Goal: Information Seeking & Learning: Learn about a topic

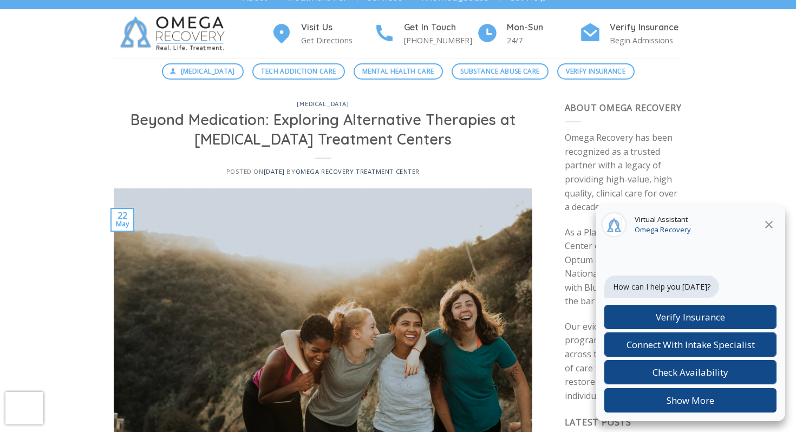
scroll to position [17, 0]
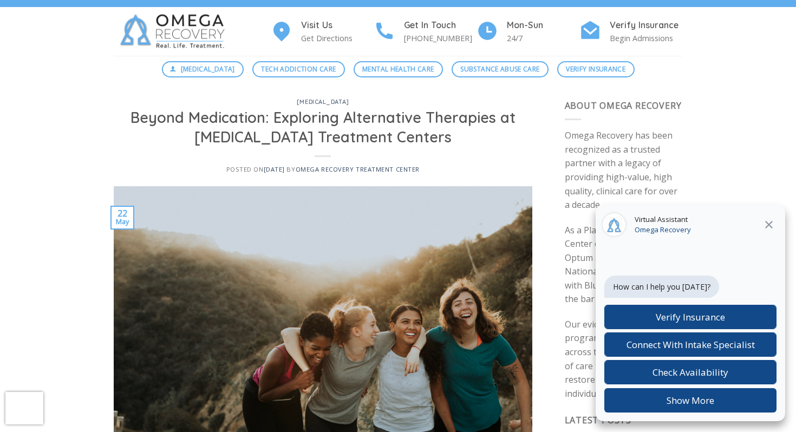
click at [771, 221] on icon at bounding box center [769, 224] width 13 height 13
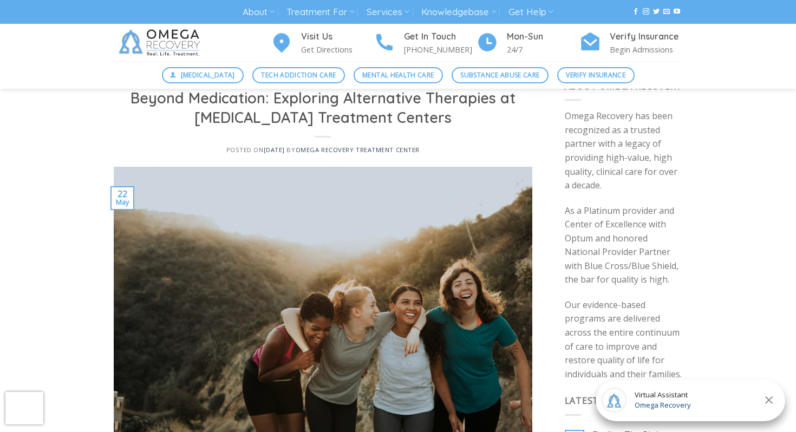
scroll to position [0, 0]
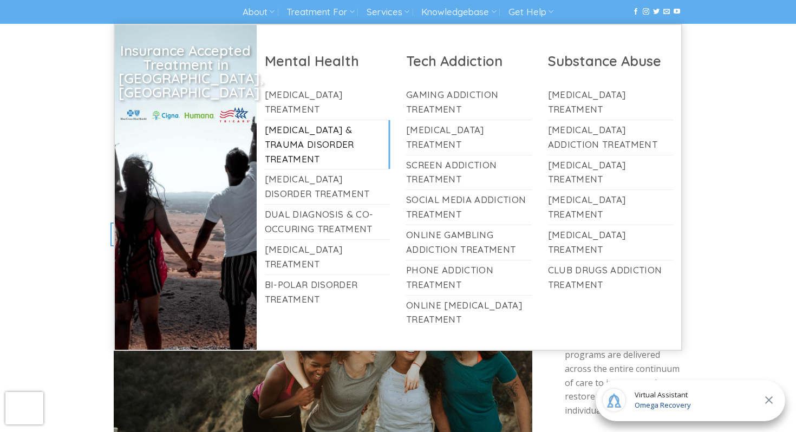
click at [333, 129] on link "[MEDICAL_DATA] & Trauma Disorder Treatment" at bounding box center [328, 144] width 126 height 49
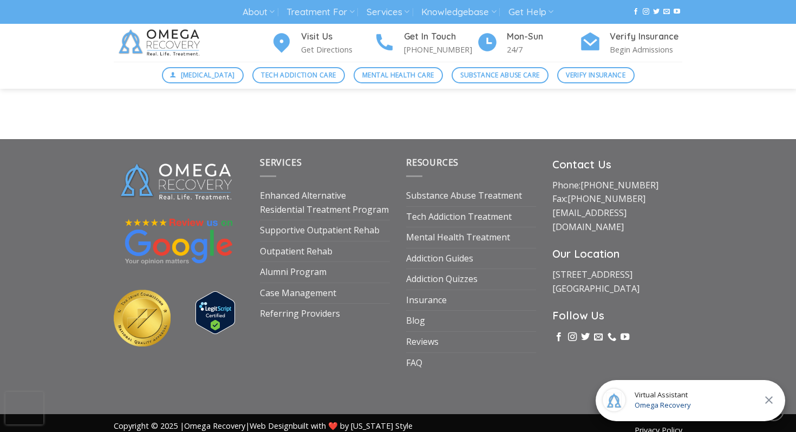
scroll to position [3790, 0]
click at [385, 78] on span "Mental Health Care" at bounding box center [398, 75] width 72 height 10
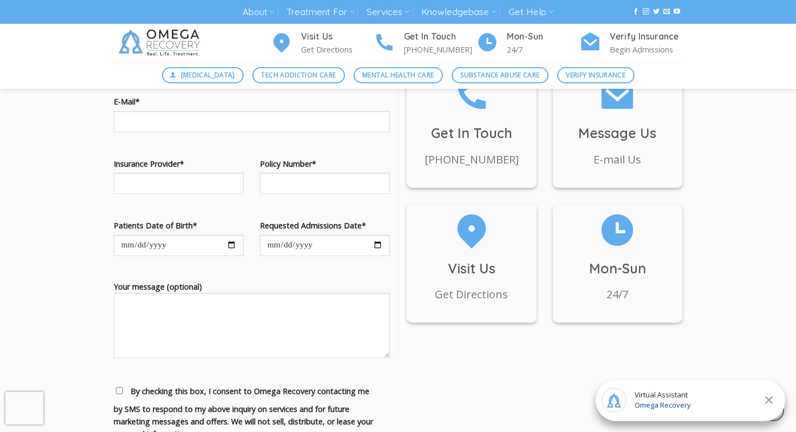
scroll to position [1405, 0]
